Goal: Task Accomplishment & Management: Complete application form

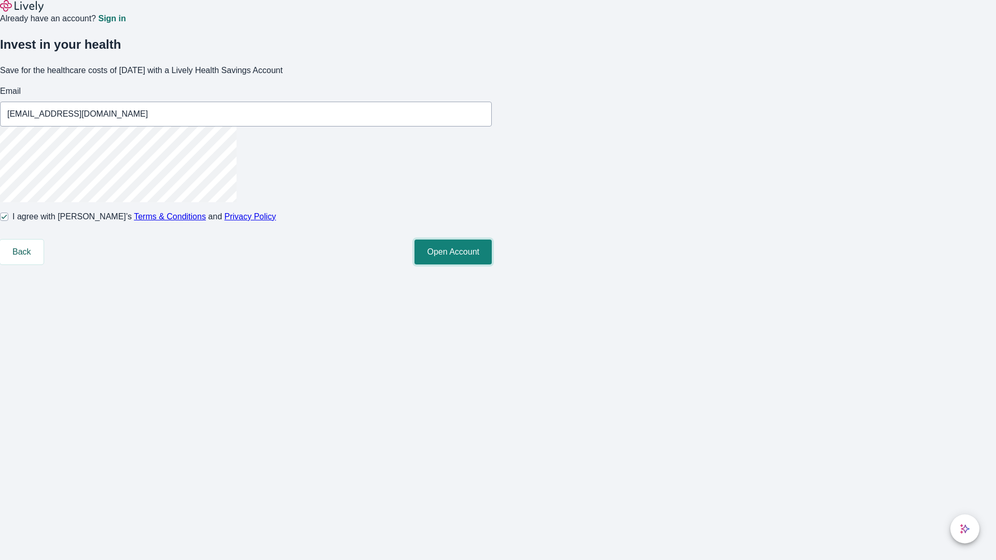
click at [492, 264] on button "Open Account" at bounding box center [452, 252] width 77 height 25
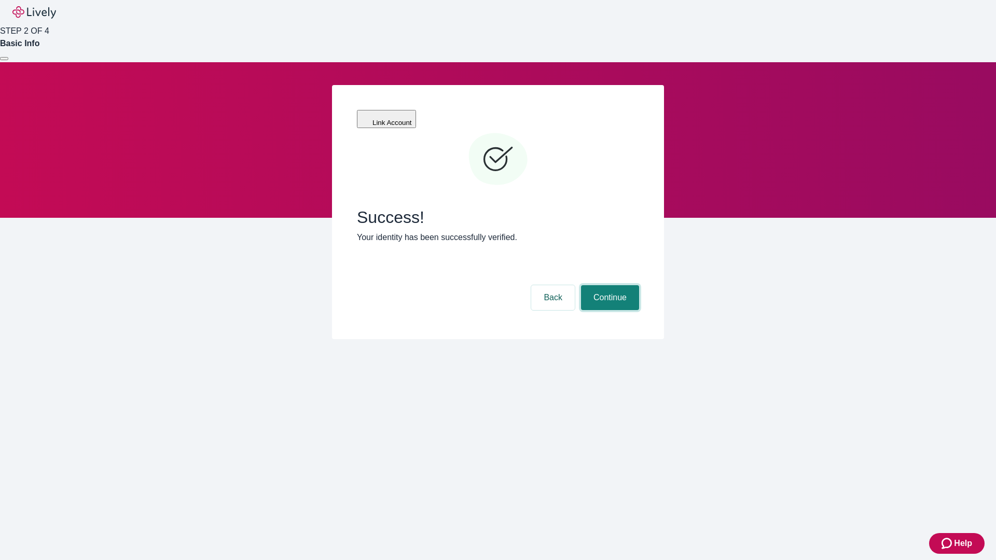
click at [608, 285] on button "Continue" at bounding box center [610, 297] width 58 height 25
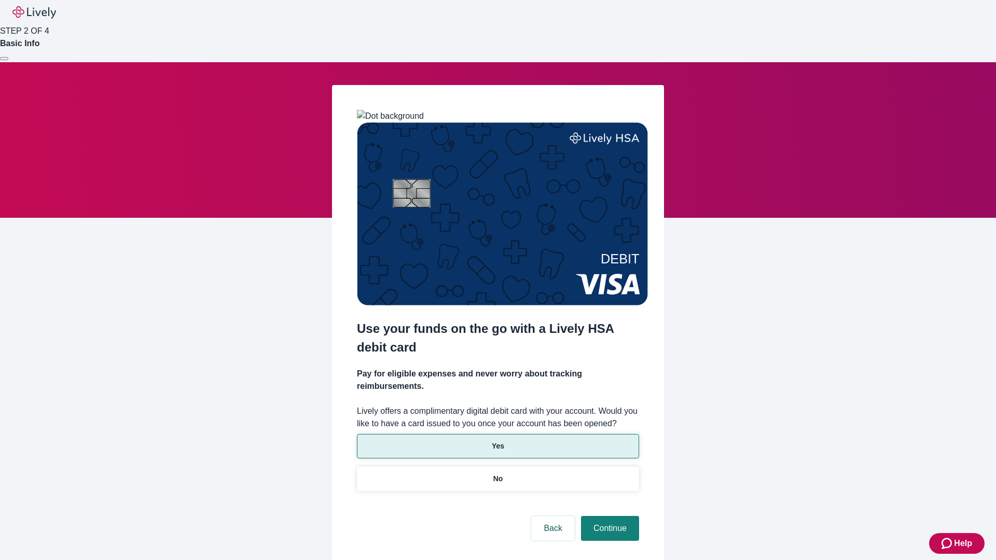
click at [497, 441] on p "Yes" at bounding box center [498, 446] width 12 height 11
click at [608, 516] on button "Continue" at bounding box center [610, 528] width 58 height 25
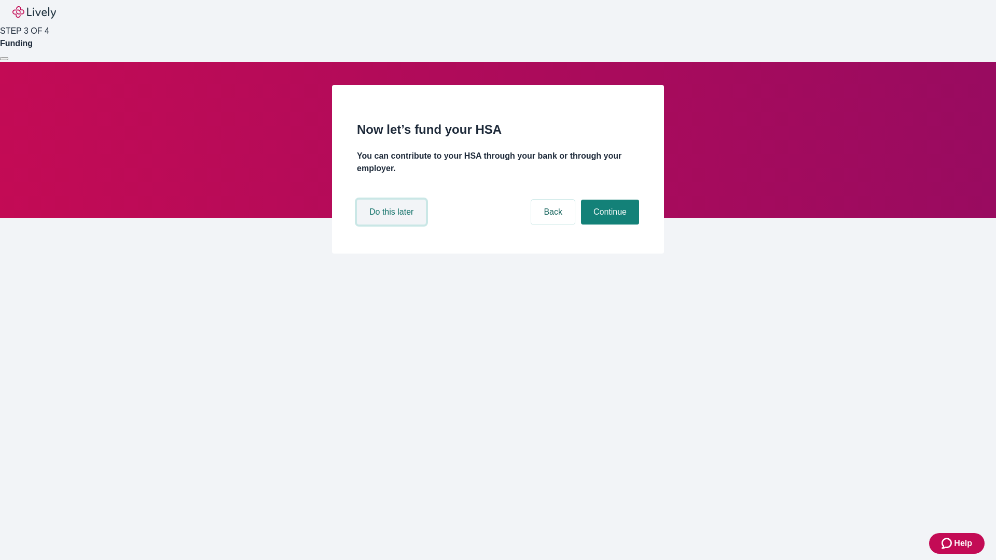
click at [393, 225] on button "Do this later" at bounding box center [391, 212] width 69 height 25
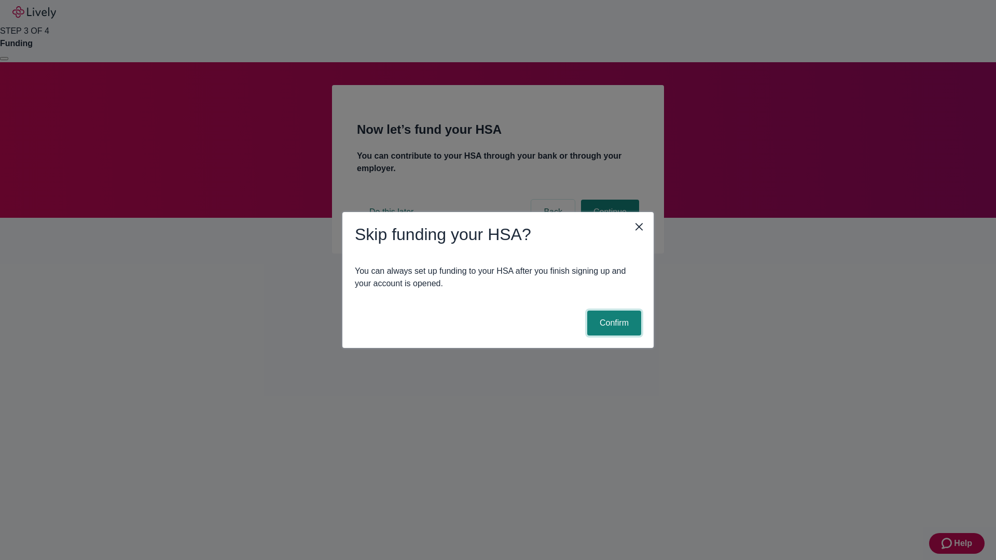
click at [612, 323] on button "Confirm" at bounding box center [614, 323] width 54 height 25
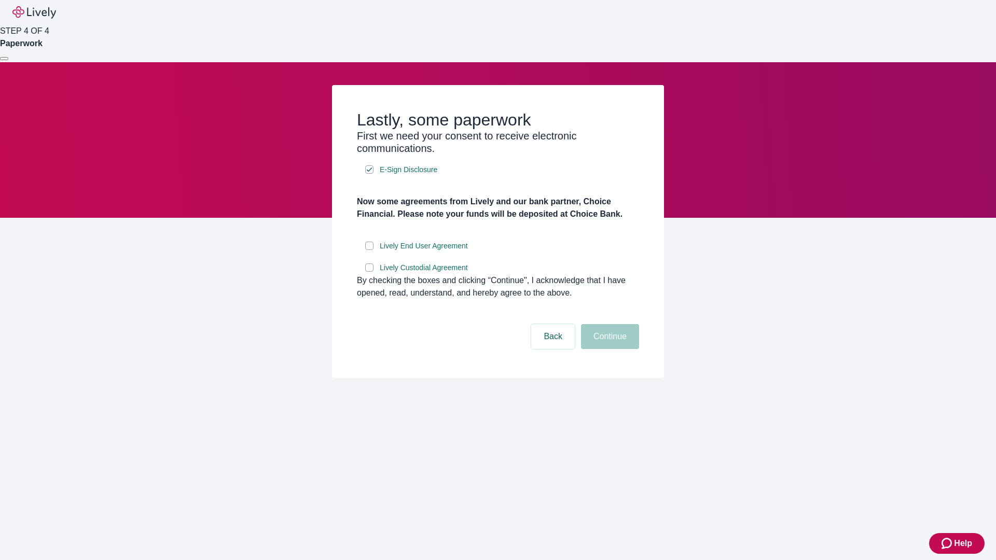
click at [369, 250] on input "Lively End User Agreement" at bounding box center [369, 246] width 8 height 8
checkbox input "true"
click at [369, 272] on input "Lively Custodial Agreement" at bounding box center [369, 267] width 8 height 8
checkbox input "true"
click at [608, 349] on button "Continue" at bounding box center [610, 336] width 58 height 25
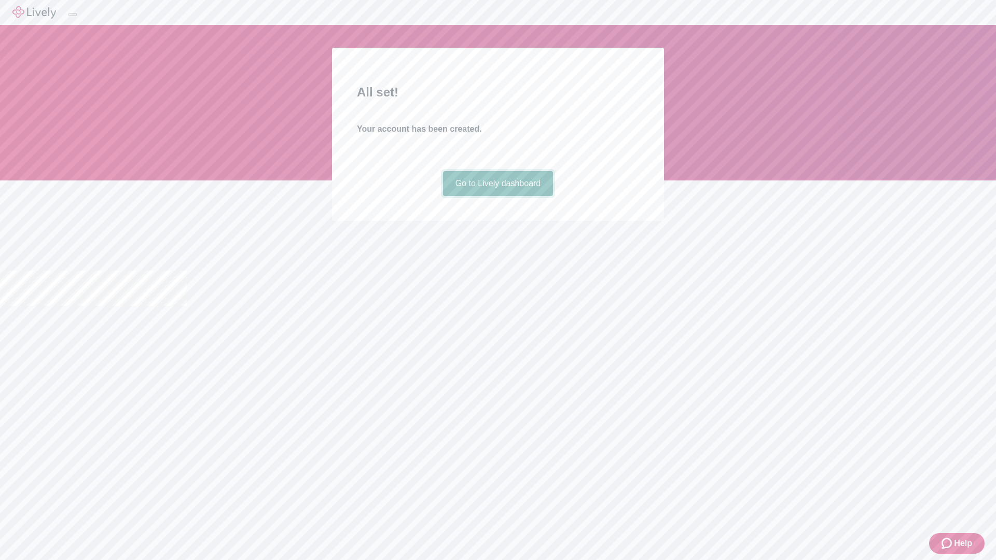
click at [497, 196] on link "Go to Lively dashboard" at bounding box center [498, 183] width 110 height 25
